Goal: Use online tool/utility: Use online tool/utility

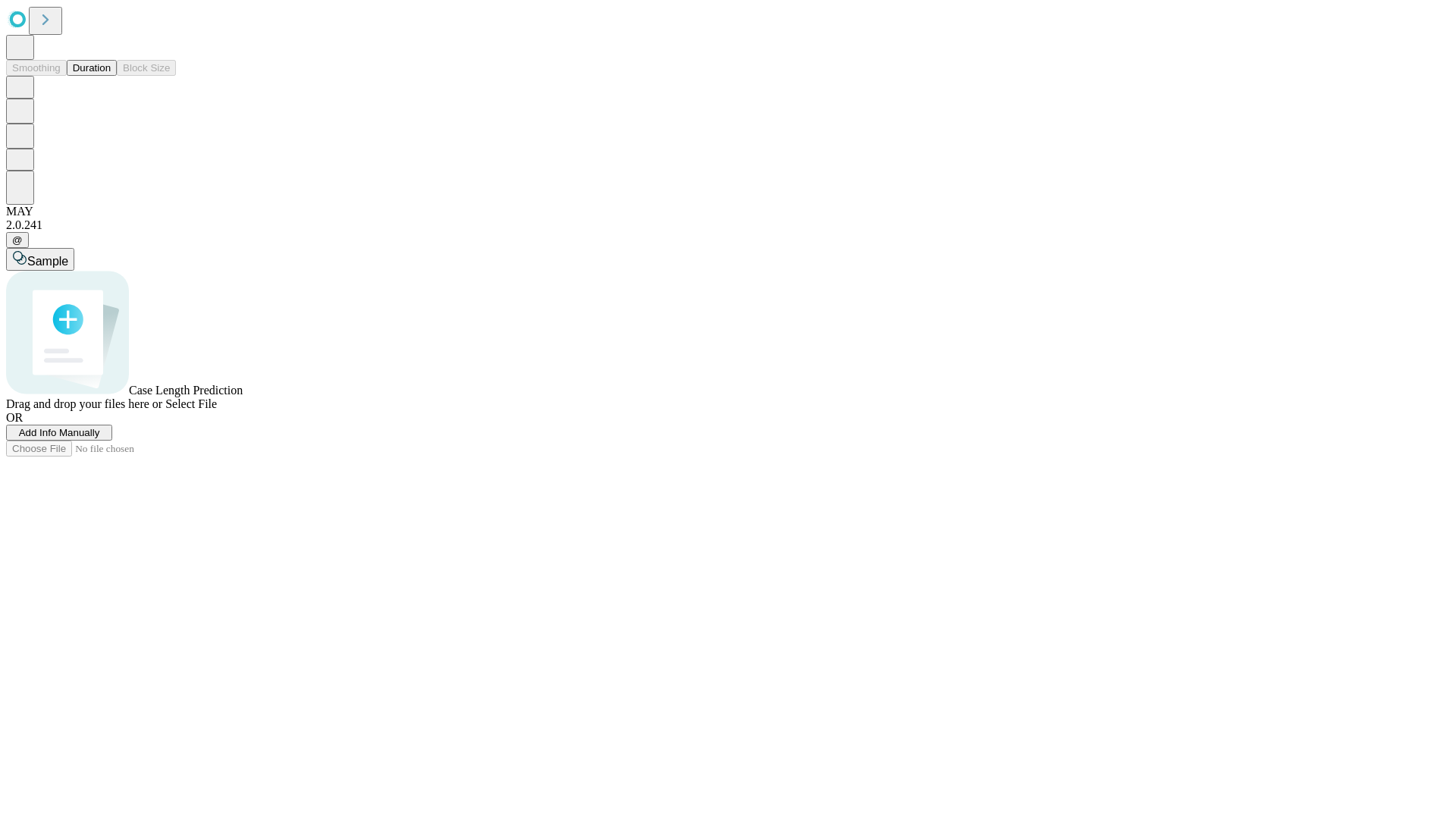
click at [217, 410] on span "Select File" at bounding box center [191, 404] width 51 height 13
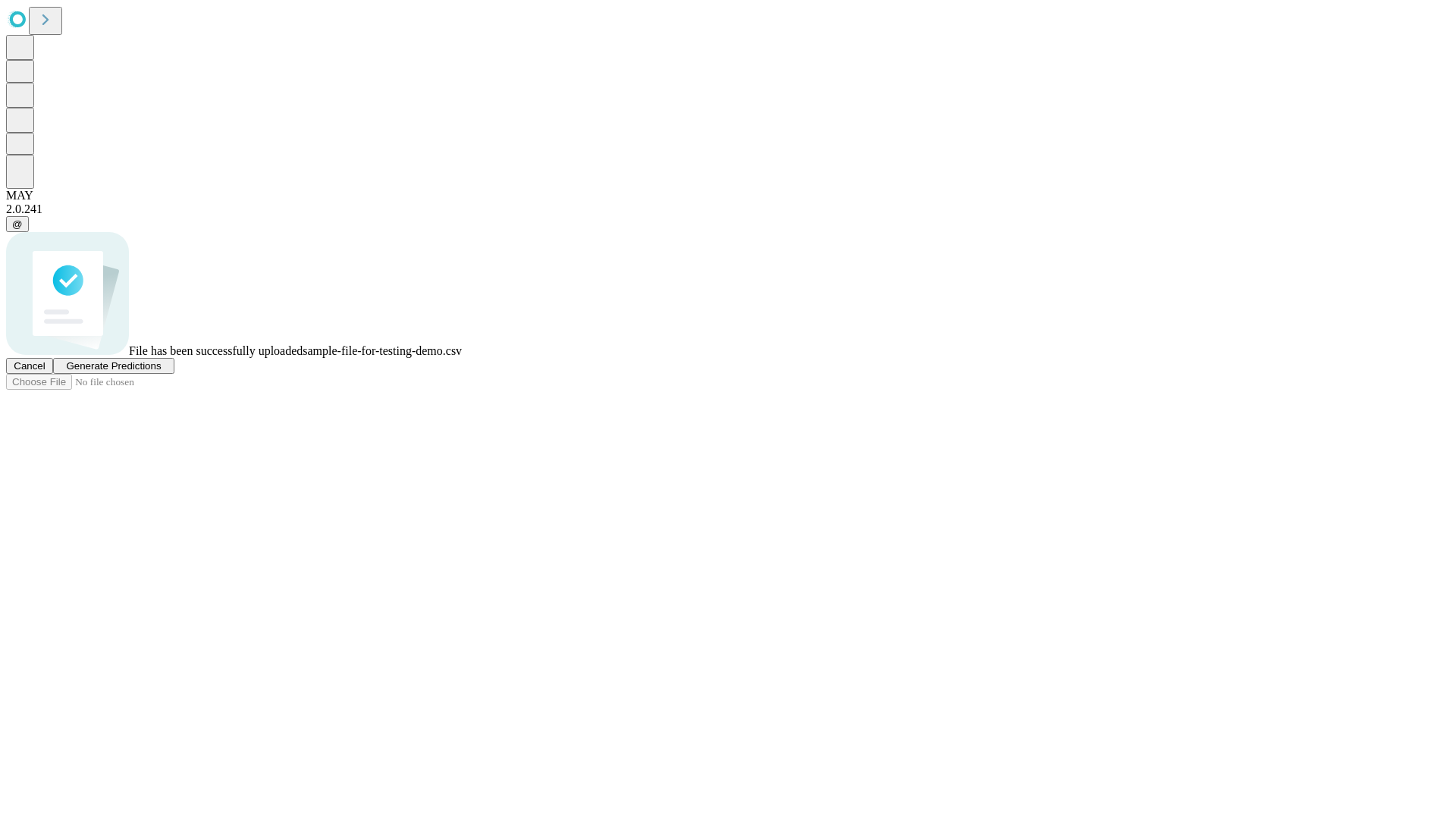
click at [161, 371] on span "Generate Predictions" at bounding box center [114, 366] width 95 height 11
